Goal: Task Accomplishment & Management: Manage account settings

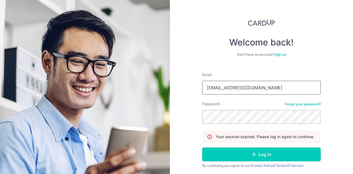
type input "[EMAIL_ADDRESS][DOMAIN_NAME]"
click at [202, 147] on button "Log in" at bounding box center [261, 154] width 118 height 14
